Goal: Task Accomplishment & Management: Manage account settings

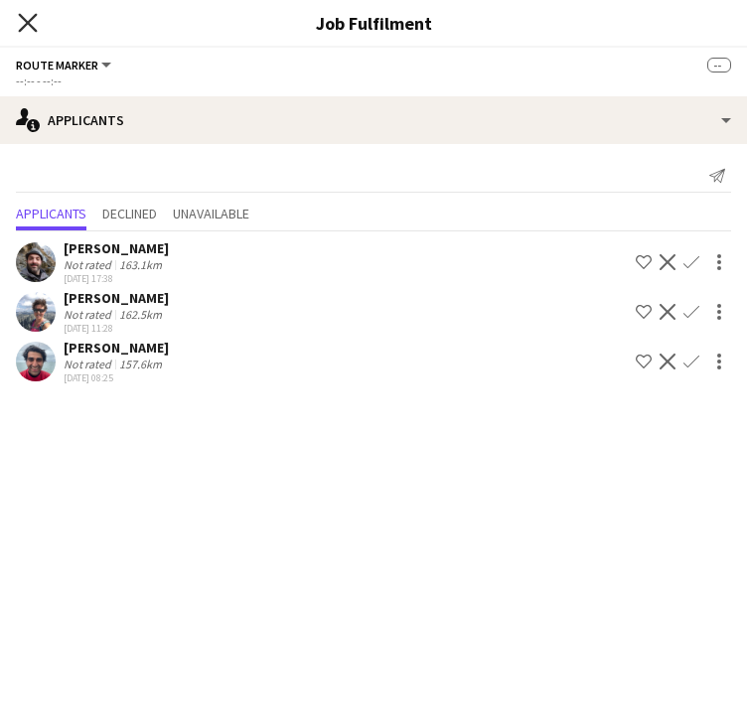
click at [23, 18] on icon at bounding box center [27, 22] width 19 height 19
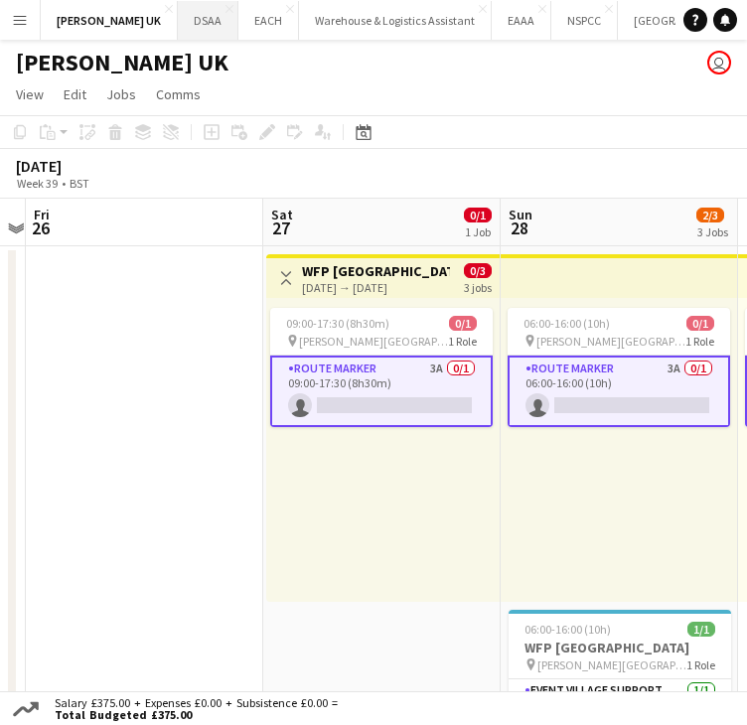
click at [178, 21] on button "DSAA Close" at bounding box center [208, 20] width 61 height 39
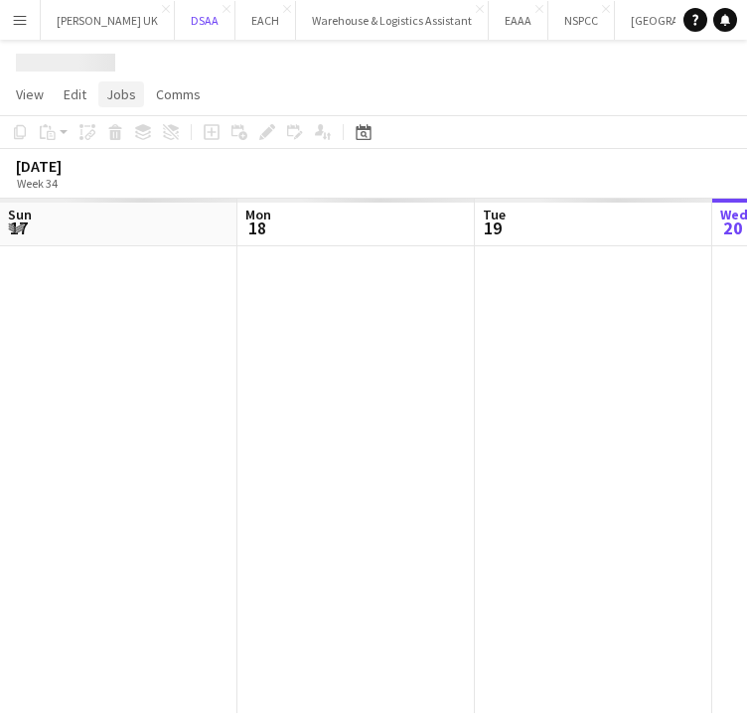
scroll to position [0, 475]
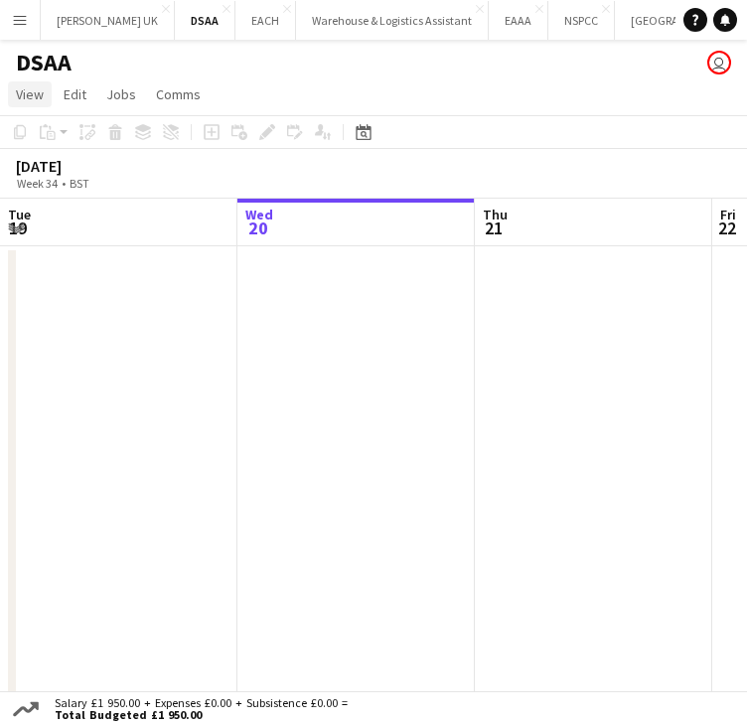
click at [30, 92] on span "View" at bounding box center [30, 94] width 28 height 18
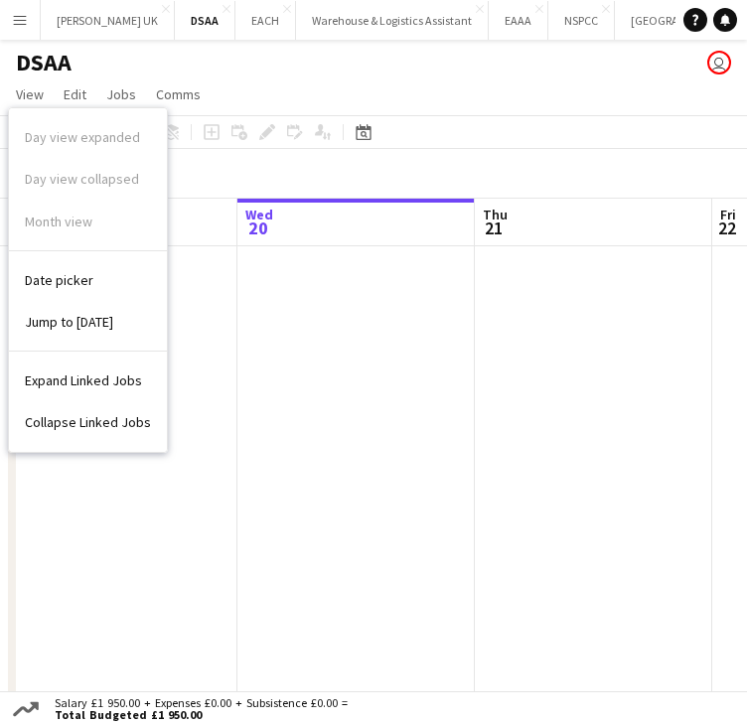
click at [47, 221] on div "Day view expanded Day view collapsed Month view" at bounding box center [88, 183] width 158 height 135
click at [80, 17] on button "[PERSON_NAME] UK Close" at bounding box center [108, 20] width 134 height 39
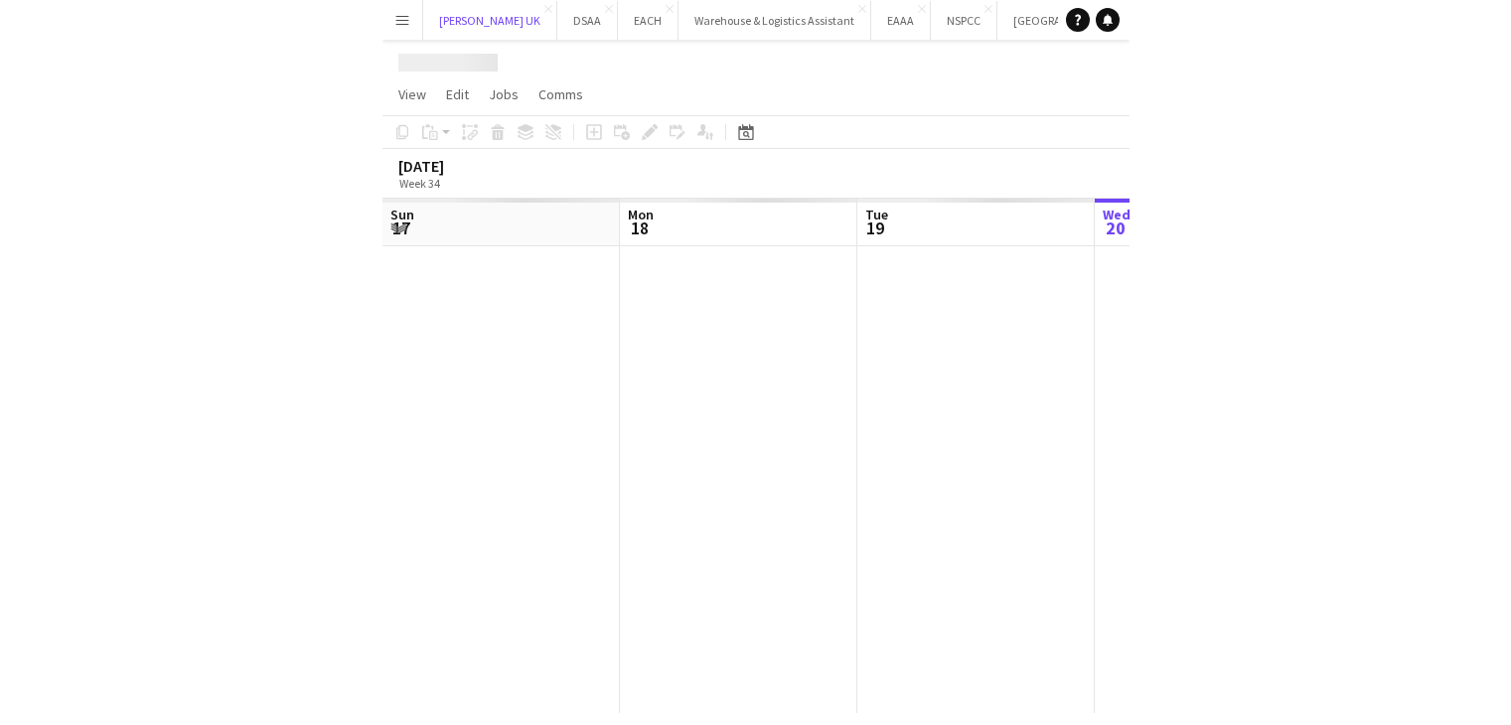
scroll to position [0, 475]
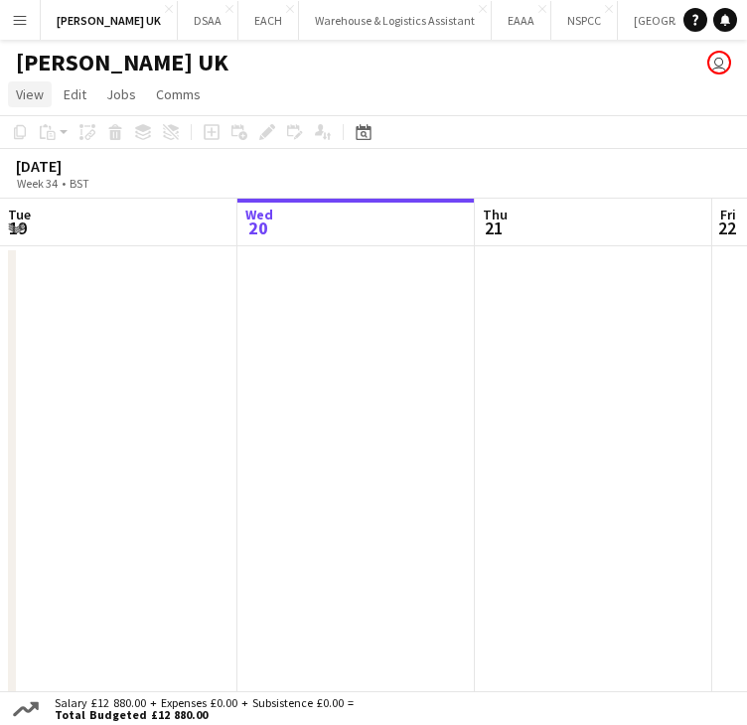
click at [24, 86] on span "View" at bounding box center [30, 94] width 28 height 18
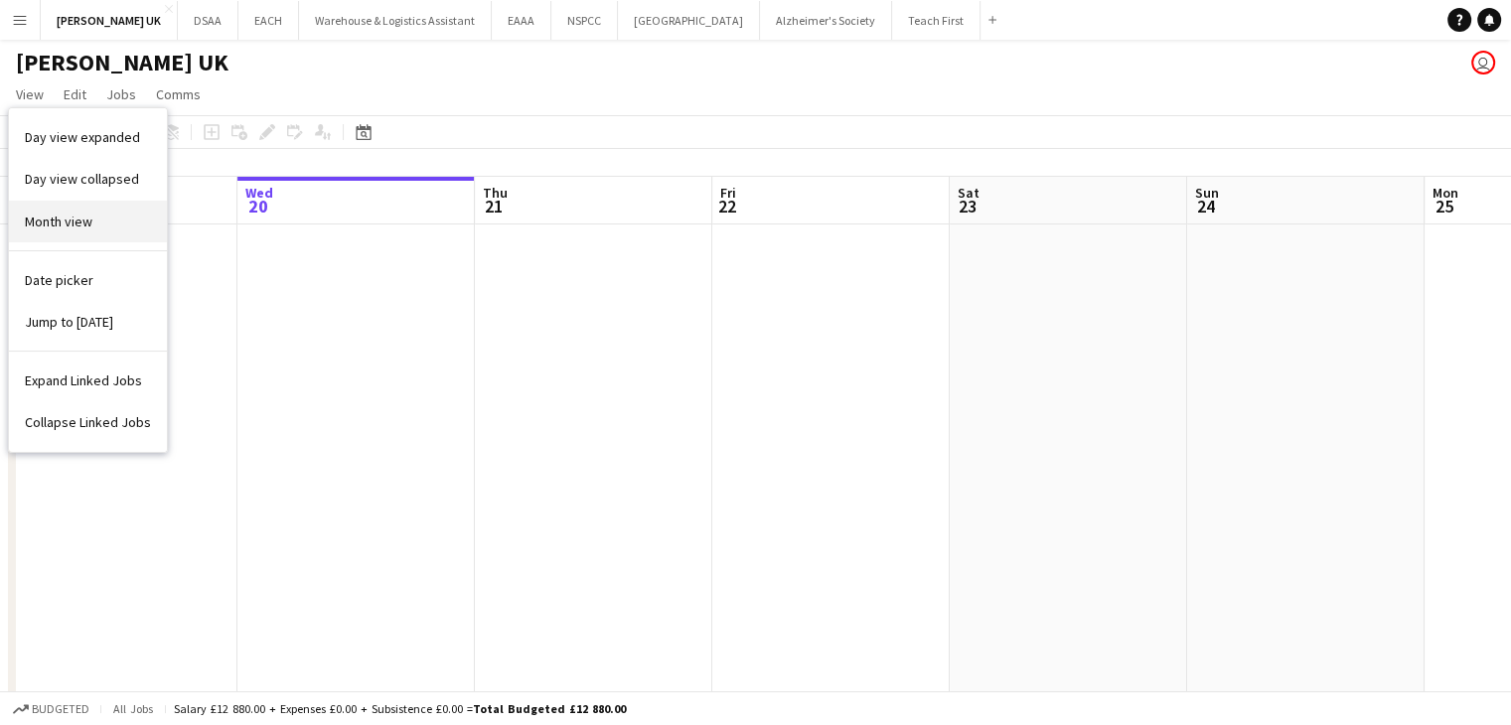
click at [32, 213] on span "Month view" at bounding box center [59, 222] width 68 height 18
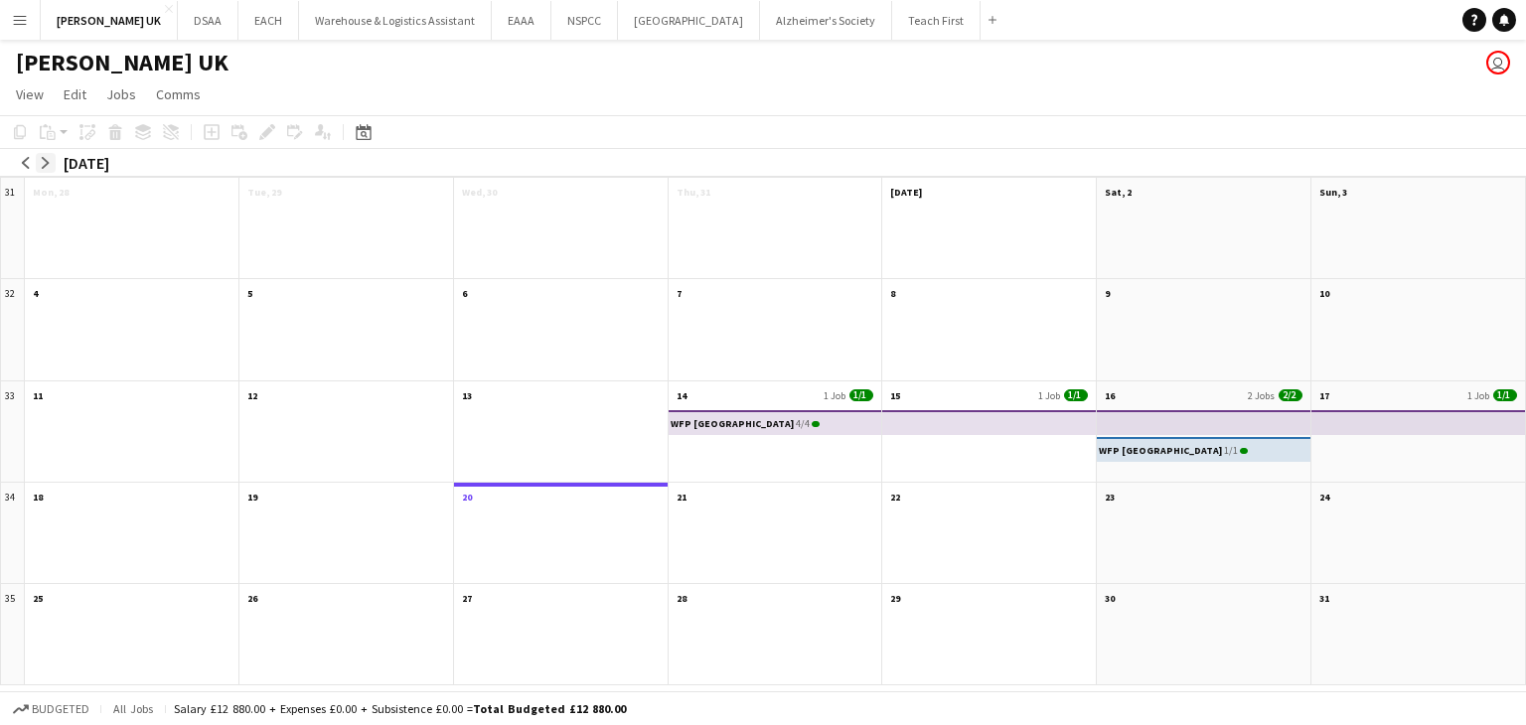
click at [44, 158] on app-icon "arrow-right" at bounding box center [46, 163] width 12 height 12
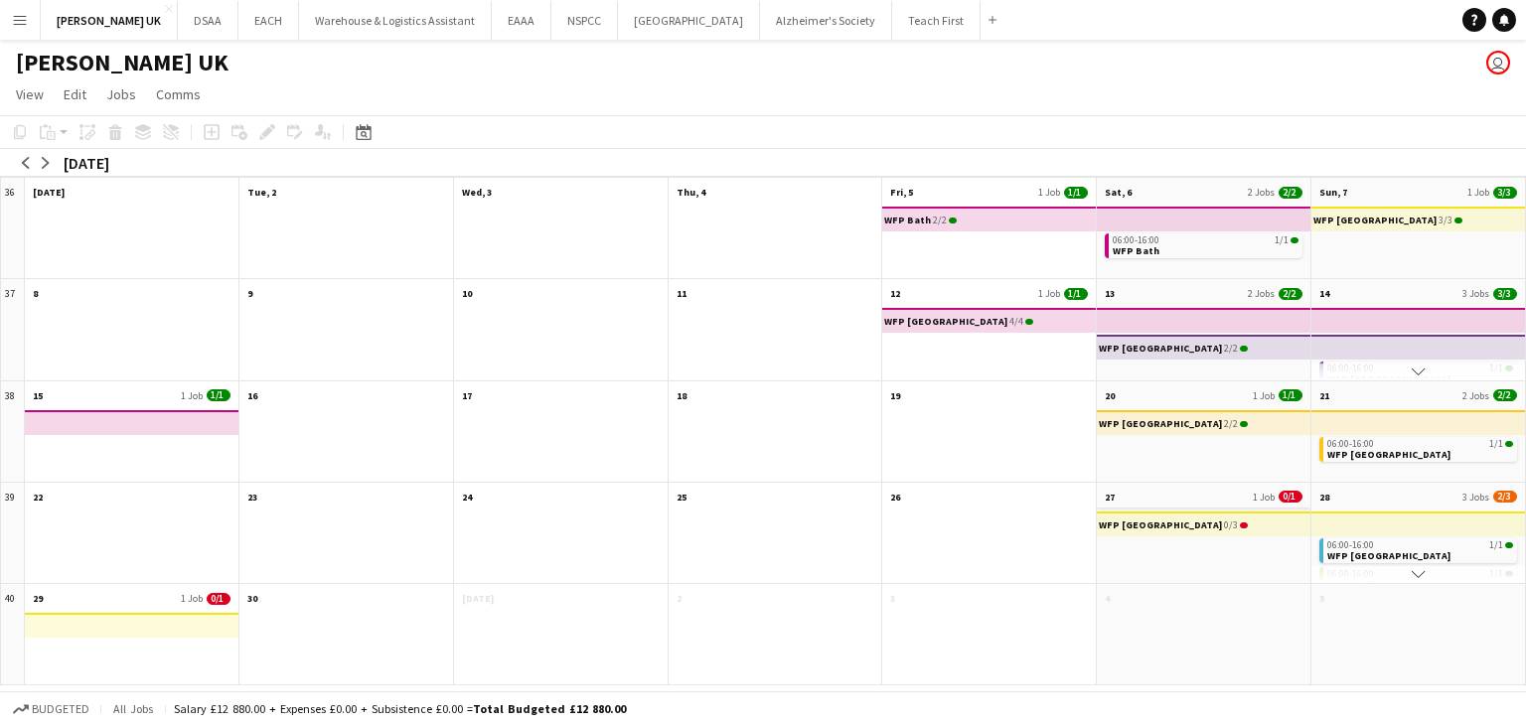
click at [746, 498] on app-month-view-date-header "27 1 Job 0/1" at bounding box center [1204, 495] width 214 height 25
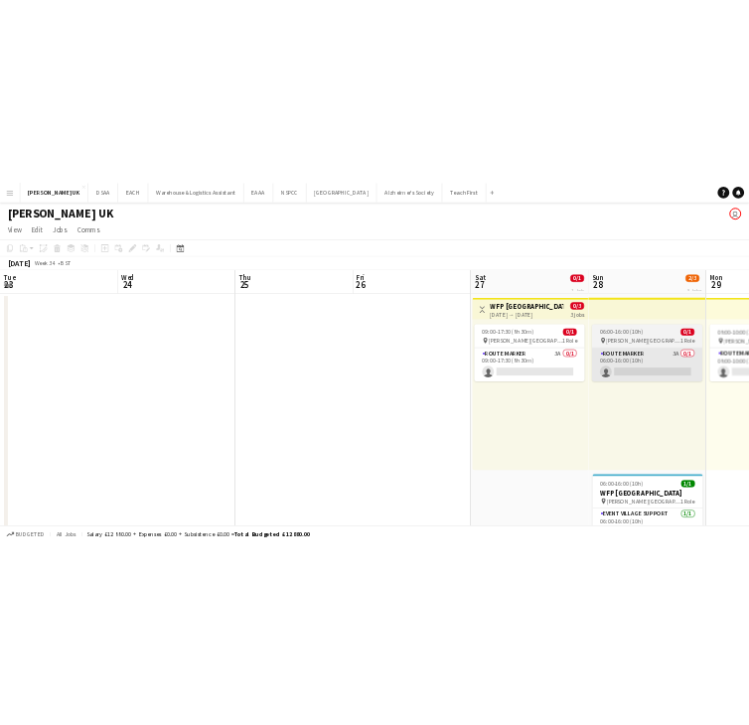
scroll to position [0, 683]
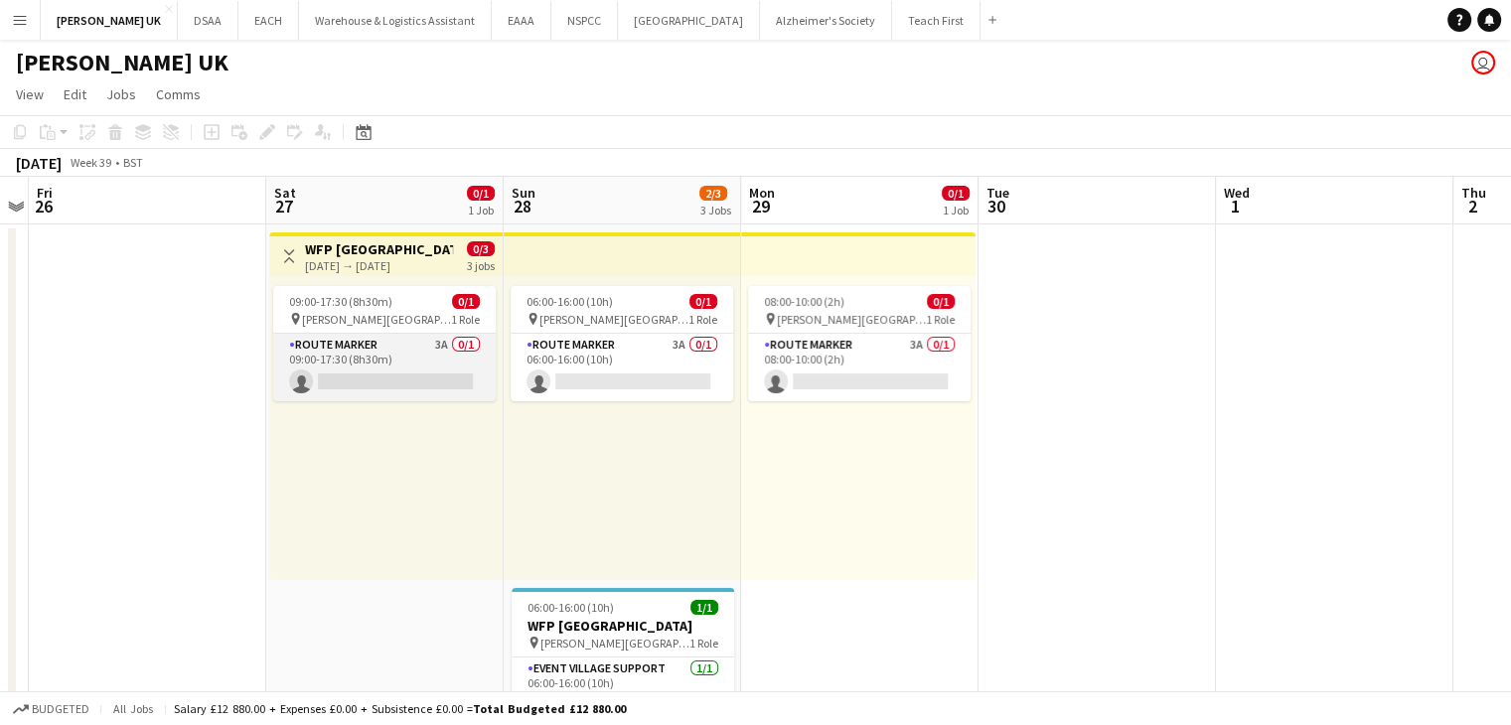
click at [418, 343] on app-card-role "Route Marker 3A 0/1 09:00-17:30 (8h30m) single-neutral-actions" at bounding box center [384, 368] width 223 height 68
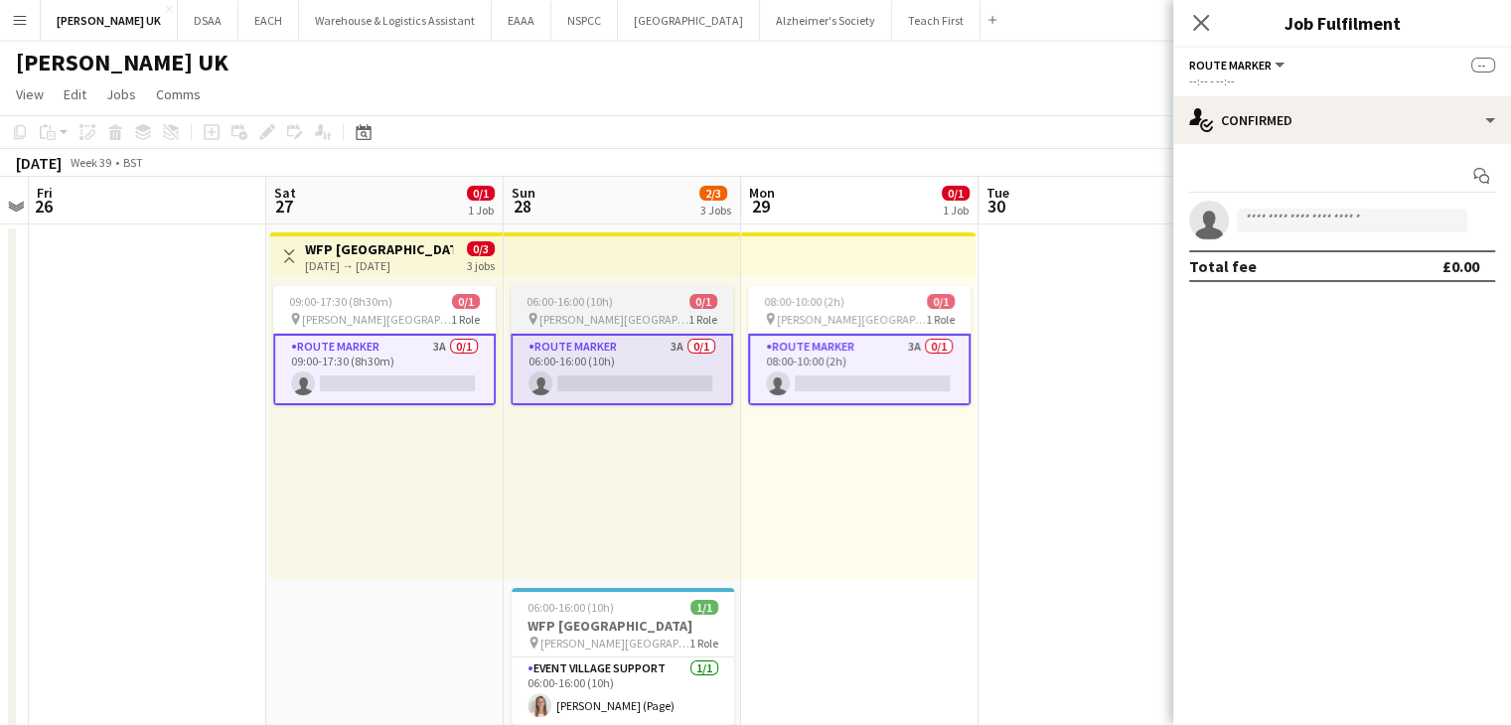
click at [629, 306] on div "06:00-16:00 (10h) 0/1" at bounding box center [622, 301] width 223 height 15
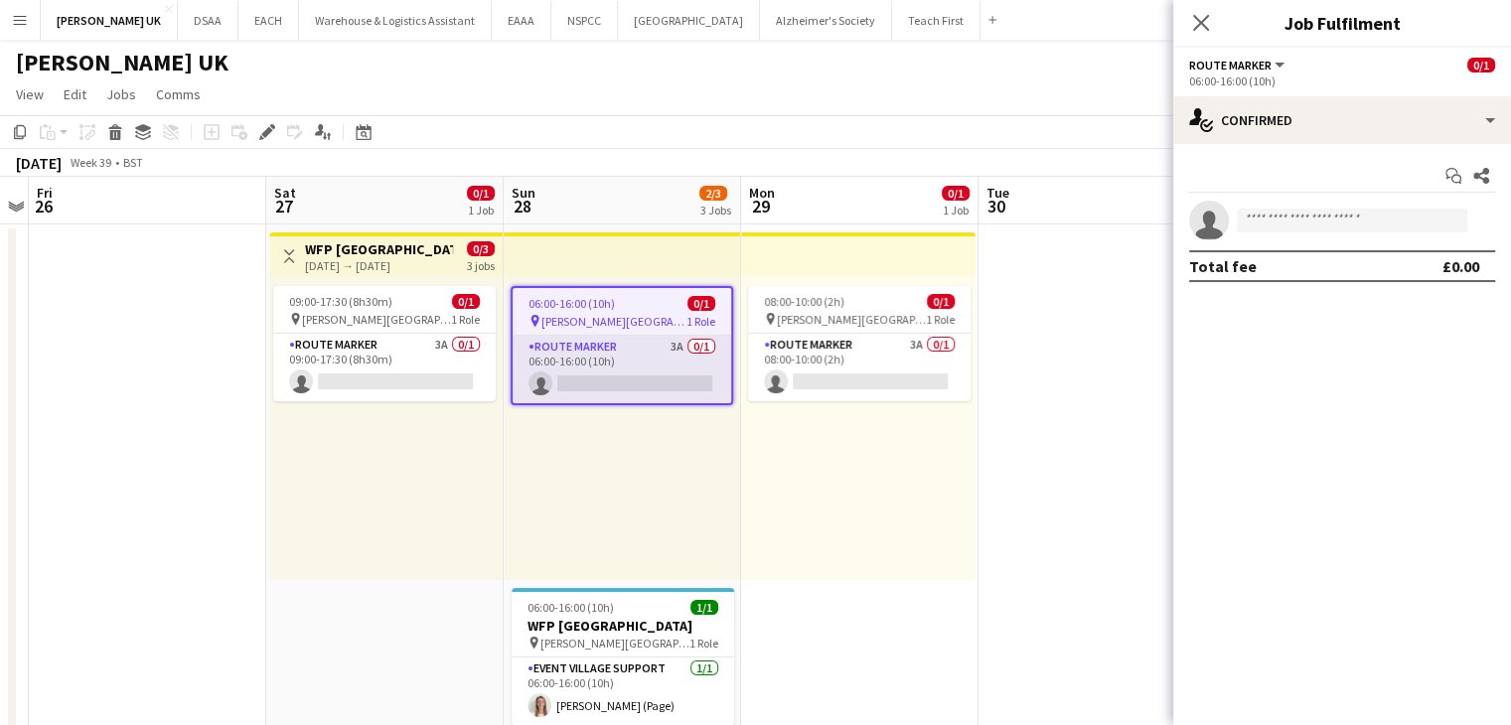
click at [572, 354] on app-card-role "Route Marker 3A 0/1 06:00-16:00 (10h) single-neutral-actions" at bounding box center [622, 370] width 219 height 68
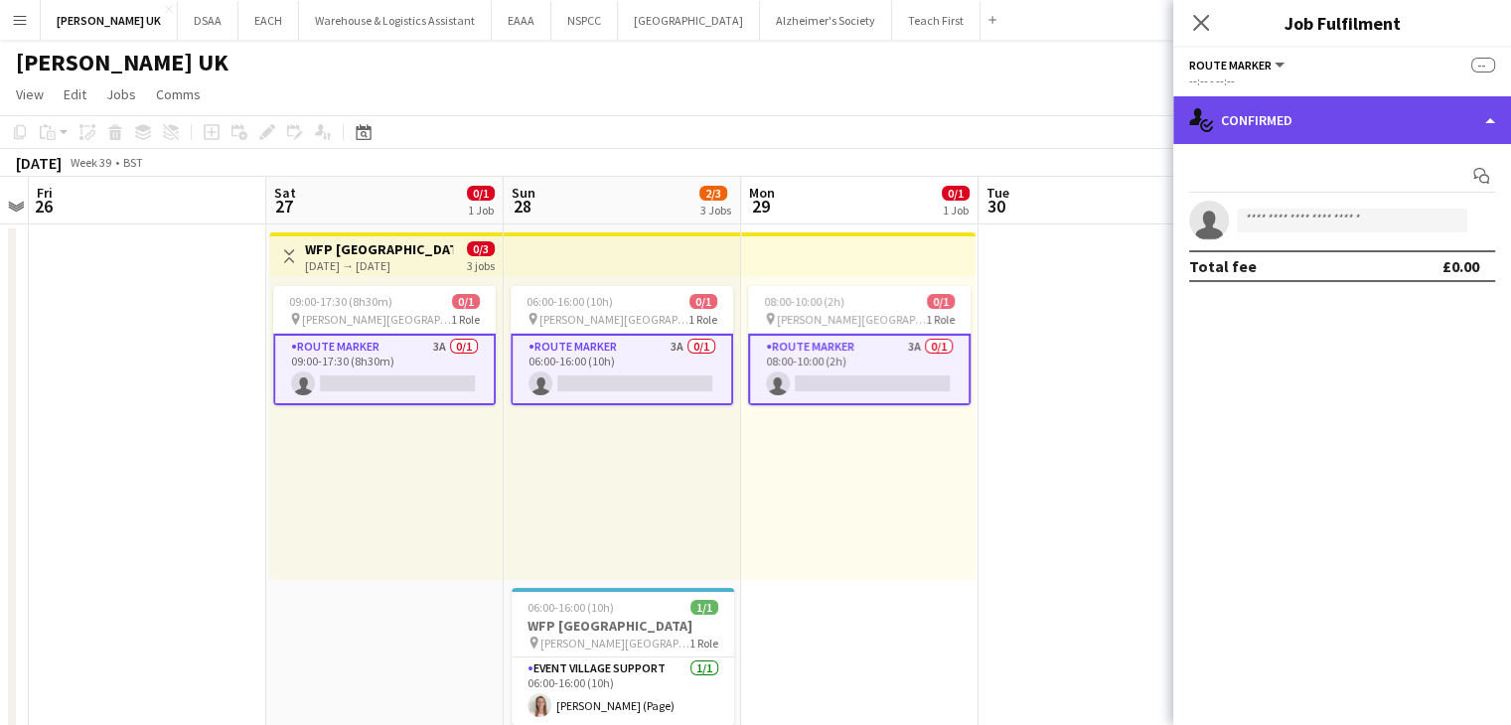
click at [746, 124] on div "single-neutral-actions-check-2 Confirmed" at bounding box center [1342, 120] width 338 height 48
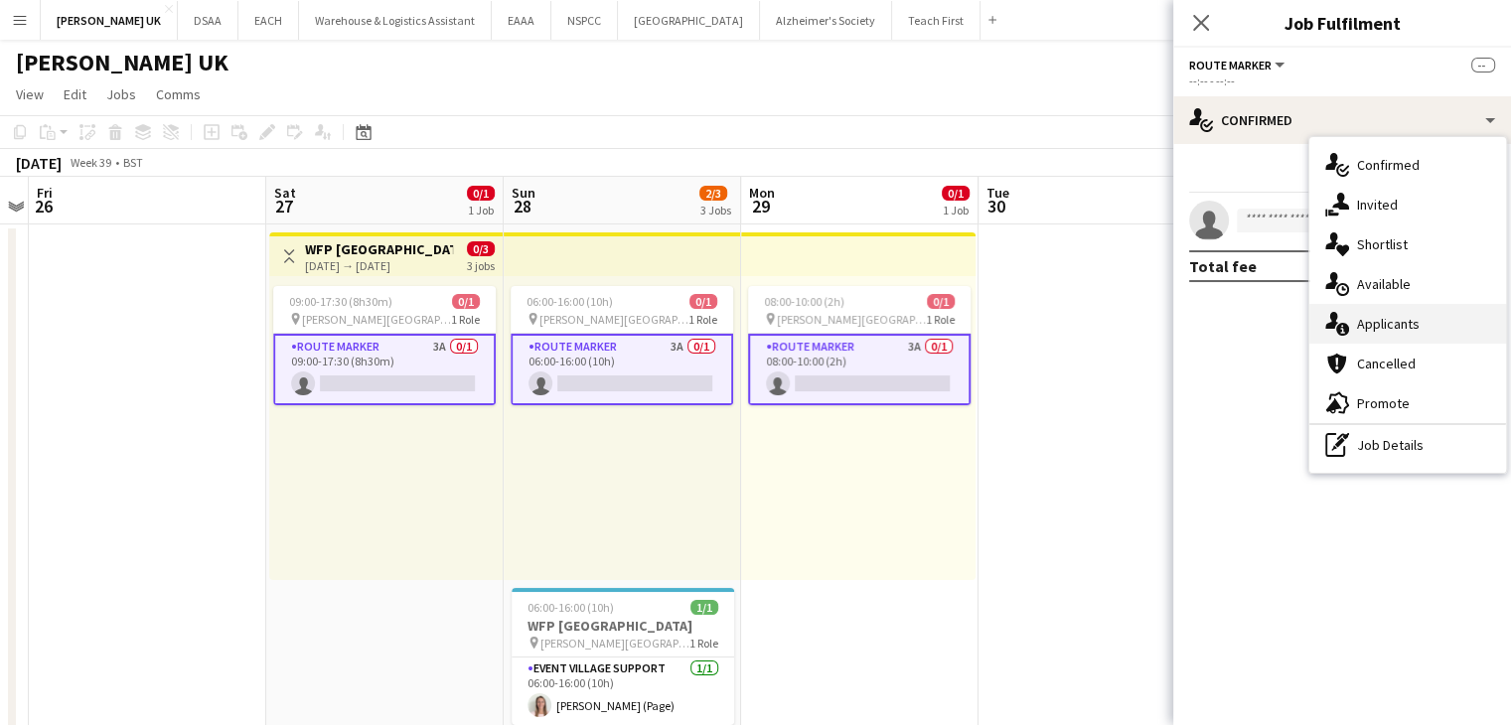
click at [746, 323] on div "single-neutral-actions-information Applicants" at bounding box center [1407, 324] width 197 height 40
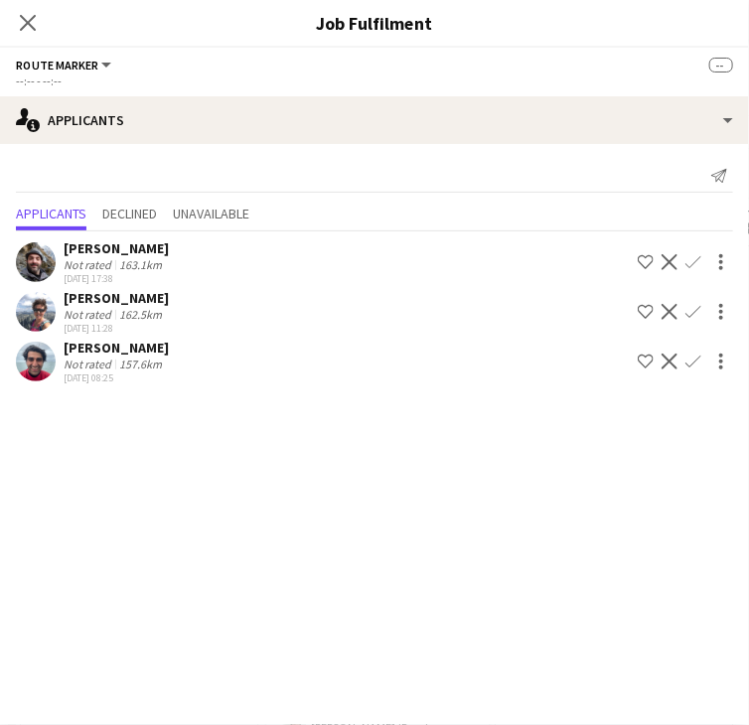
scroll to position [0, 969]
drag, startPoint x: 200, startPoint y: 452, endPoint x: 64, endPoint y: 444, distance: 136.3
click at [64, 444] on app-calendar-viewport "Tue 23 Wed 24 Thu 25 Fri 26 Sat 27 0/1 1 Job Sun 28 2/3 3 Jobs Mon 29 0/1 1 Job…" at bounding box center [374, 672] width 749 height 946
click at [337, 470] on app-card-role "Event Village Support [DATE] 06:00-16:00 (10h) [PERSON_NAME] (Page)" at bounding box center [336, 491] width 223 height 68
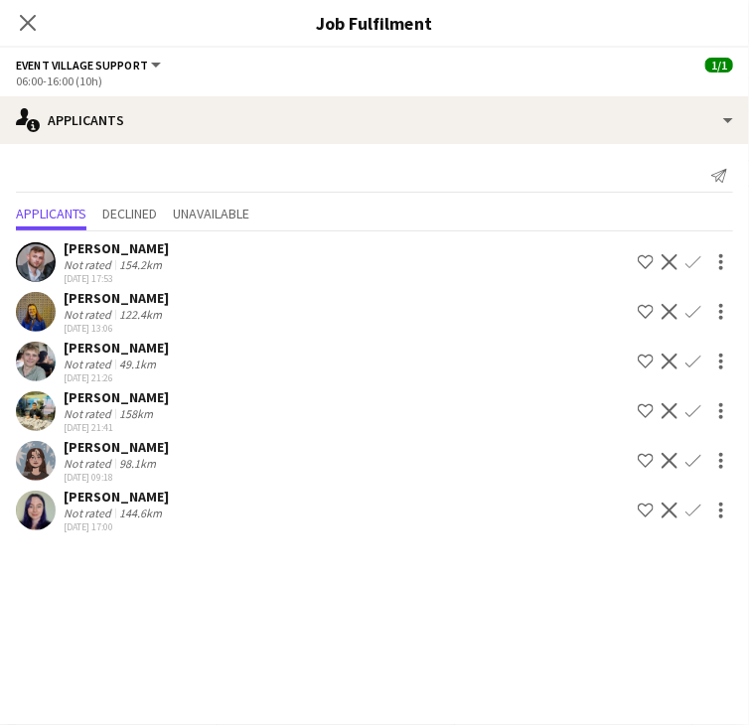
scroll to position [0, 969]
drag, startPoint x: 369, startPoint y: 308, endPoint x: 369, endPoint y: 368, distance: 59.6
click at [369, 368] on div "06:00-16:00 (10h) 0/1 pin [PERSON_NAME] Park 1 Role Route Marker 3A 0/1 06:00-1…" at bounding box center [336, 227] width 237 height 304
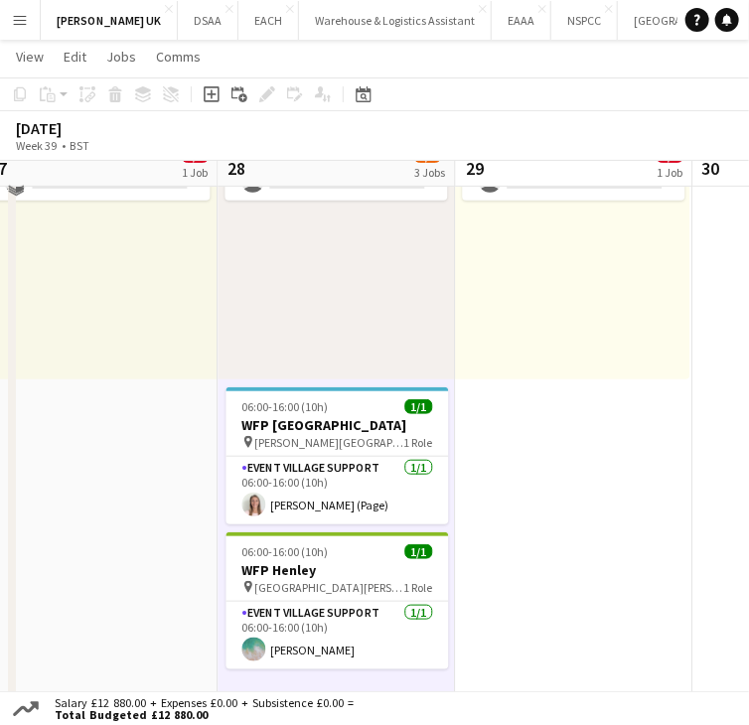
click at [663, 510] on app-date-cell "08:00-10:00 (2h) 0/1 pin [PERSON_NAME] Park 1 Role Route Marker 3A 0/1 08:00-10…" at bounding box center [573, 473] width 237 height 898
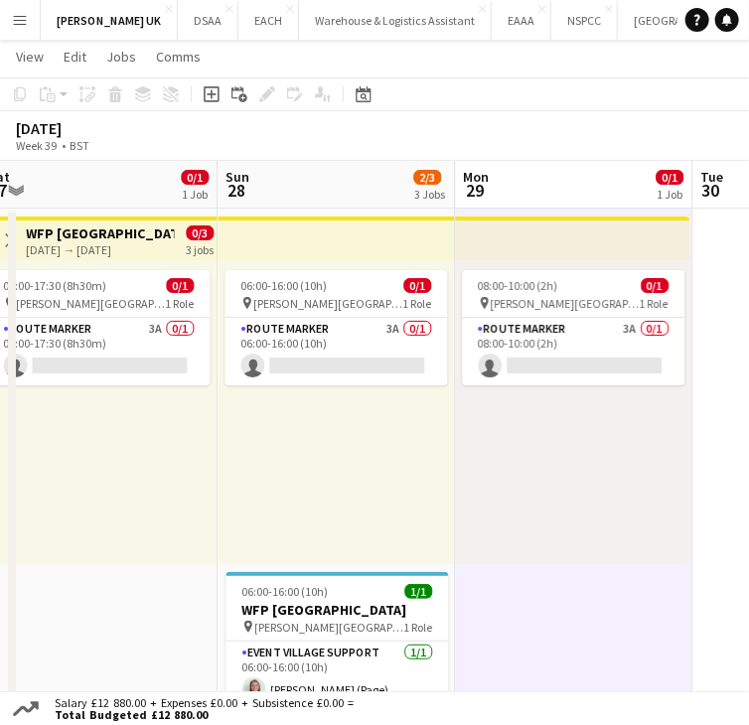
scroll to position [0, 0]
